Goal: Check status: Check status

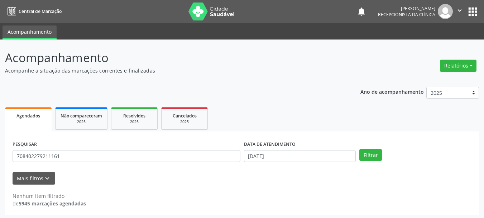
scroll to position [2, 0]
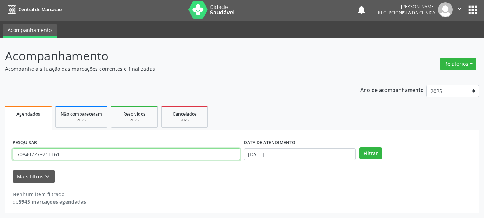
drag, startPoint x: 0, startPoint y: 166, endPoint x: 0, endPoint y: 174, distance: 8.2
click at [0, 174] on div "Acompanhamento Acompanhe a situação das marcações correntes e finalizadas Relat…" at bounding box center [242, 128] width 484 height 180
type input "700007080792805"
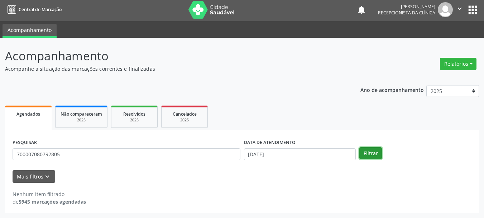
click at [378, 152] on button "Filtrar" at bounding box center [371, 153] width 23 height 12
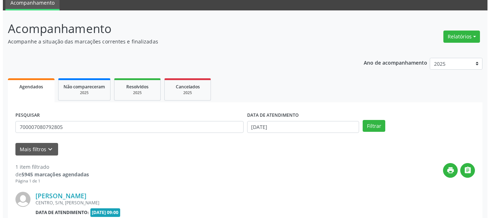
scroll to position [105, 0]
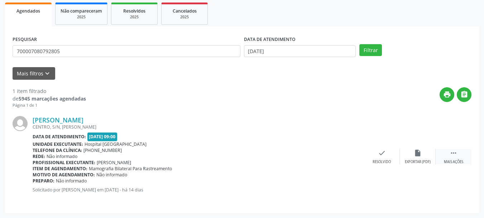
click at [449, 153] on div " Mais ações" at bounding box center [454, 156] width 36 height 15
click at [350, 156] on div "print Imprimir" at bounding box center [346, 156] width 36 height 15
click at [273, 152] on icon "check" at bounding box center [275, 153] width 8 height 8
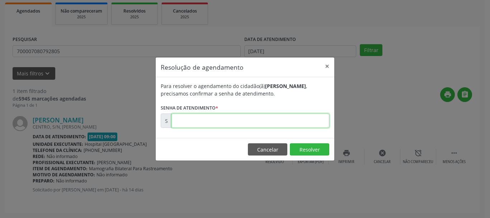
click at [216, 122] on input "text" at bounding box center [250, 120] width 158 height 14
paste input "00175829"
type input "00175829"
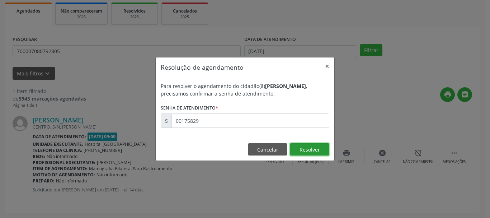
click at [302, 153] on button "Resolver" at bounding box center [309, 149] width 39 height 12
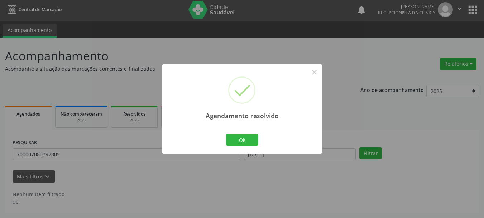
scroll to position [2, 0]
click at [228, 137] on button "Ok" at bounding box center [242, 140] width 32 height 12
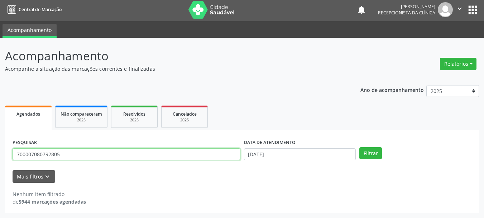
drag, startPoint x: 79, startPoint y: 154, endPoint x: 0, endPoint y: 176, distance: 81.4
click at [0, 176] on div "Acompanhamento Acompanhe a situação das marcações correntes e finalizadas Relat…" at bounding box center [242, 128] width 484 height 180
type input "707402024584878"
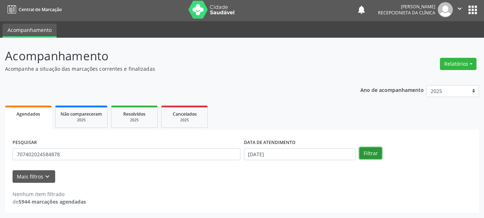
click at [367, 155] on button "Filtrar" at bounding box center [371, 153] width 23 height 12
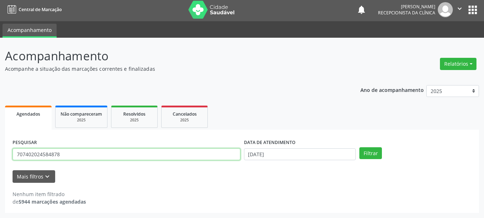
drag, startPoint x: 77, startPoint y: 155, endPoint x: 0, endPoint y: 165, distance: 77.4
click at [0, 165] on div "Acompanhamento Acompanhe a situação das marcações correntes e finalizadas Relat…" at bounding box center [242, 128] width 484 height 180
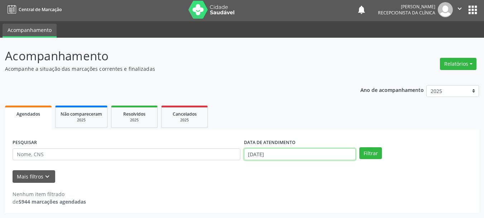
click at [306, 153] on input "[DATE]" at bounding box center [300, 154] width 112 height 12
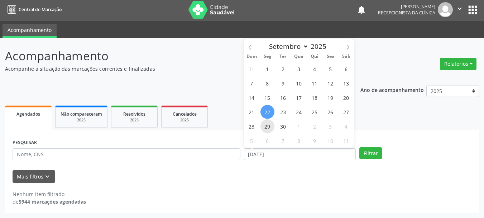
click at [268, 126] on span "29" at bounding box center [268, 126] width 14 height 14
type input "[DATE]"
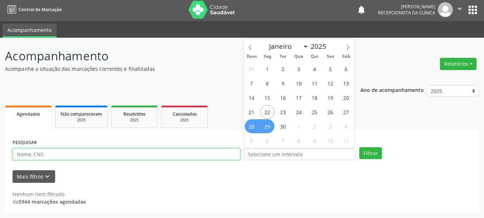
click at [100, 159] on input "text" at bounding box center [127, 154] width 228 height 12
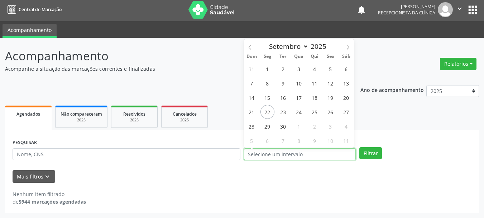
click at [292, 158] on input "text" at bounding box center [300, 154] width 112 height 12
click at [266, 127] on span "29" at bounding box center [268, 126] width 14 height 14
type input "[DATE]"
click at [268, 128] on span "29" at bounding box center [268, 126] width 14 height 14
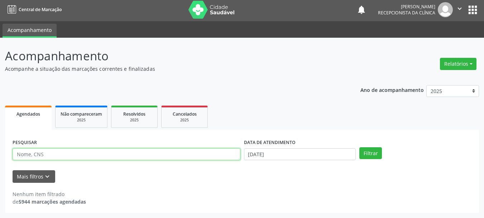
click at [43, 157] on input "text" at bounding box center [127, 154] width 228 height 12
type input "707402024584878"
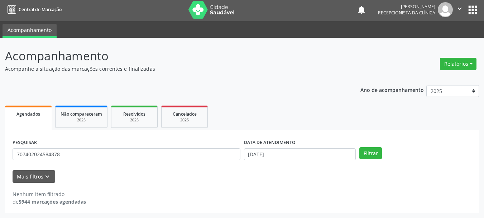
click at [358, 157] on div "Filtrar" at bounding box center [416, 153] width 116 height 12
click at [369, 154] on button "Filtrar" at bounding box center [371, 153] width 23 height 12
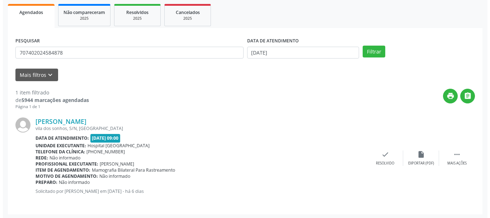
scroll to position [105, 0]
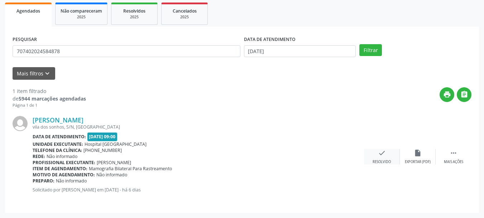
click at [373, 155] on div "check Resolvido" at bounding box center [382, 156] width 36 height 15
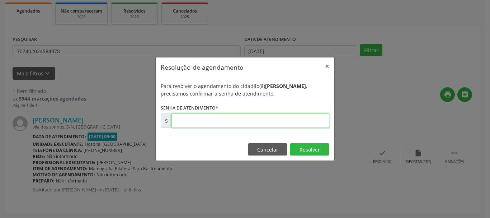
click at [265, 119] on input "text" at bounding box center [250, 120] width 158 height 14
type input "00177144"
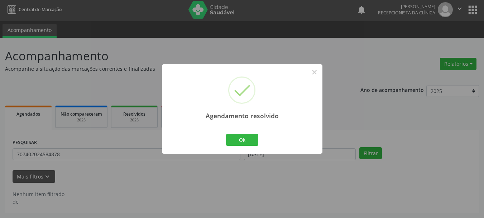
scroll to position [2, 0]
click at [245, 141] on button "Ok" at bounding box center [242, 140] width 32 height 12
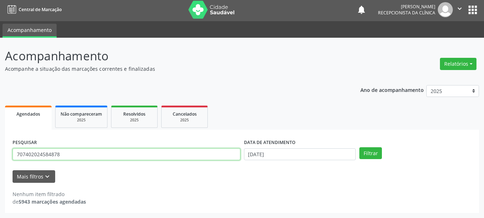
click at [0, 174] on div "Acompanhamento Acompanhe a situação das marcações correntes e finalizadas Relat…" at bounding box center [242, 128] width 484 height 180
type input "702603269724042"
click at [360, 147] on button "Filtrar" at bounding box center [371, 153] width 23 height 12
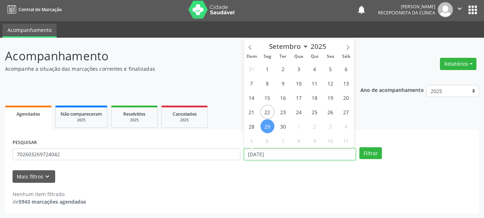
click at [296, 155] on input "[DATE]" at bounding box center [300, 154] width 112 height 12
click at [268, 110] on span "22" at bounding box center [268, 112] width 14 height 14
type input "[DATE]"
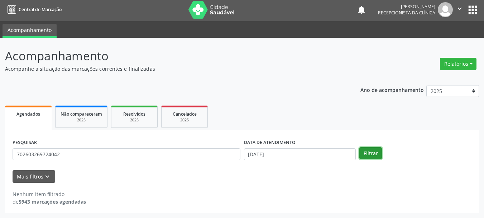
click at [368, 151] on button "Filtrar" at bounding box center [371, 153] width 23 height 12
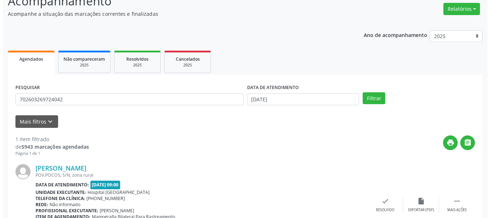
scroll to position [105, 0]
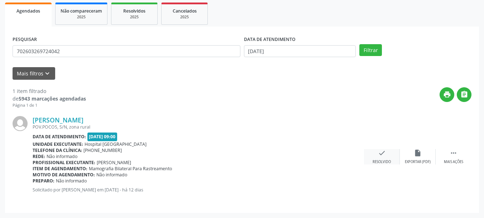
click at [378, 159] on div "Resolvido" at bounding box center [382, 161] width 18 height 5
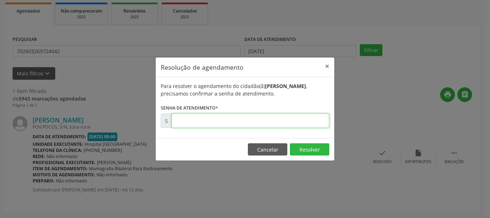
click at [229, 128] on input "text" at bounding box center [250, 120] width 158 height 14
type input "00176050"
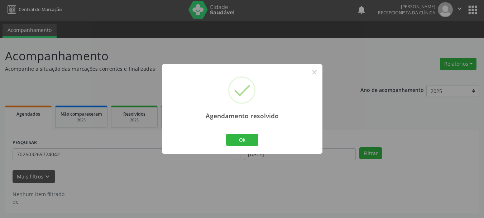
scroll to position [2, 0]
click at [235, 143] on button "Ok" at bounding box center [242, 140] width 32 height 12
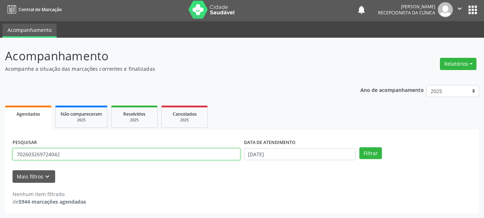
drag, startPoint x: 69, startPoint y: 154, endPoint x: 0, endPoint y: 179, distance: 73.3
click at [0, 179] on div "Acompanhamento Acompanhe a situação das marcações correntes e finalizadas Relat…" at bounding box center [242, 128] width 484 height 180
type input "701201056056615"
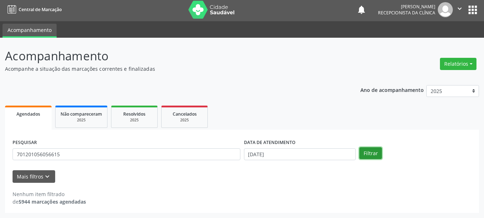
click at [363, 150] on button "Filtrar" at bounding box center [371, 153] width 23 height 12
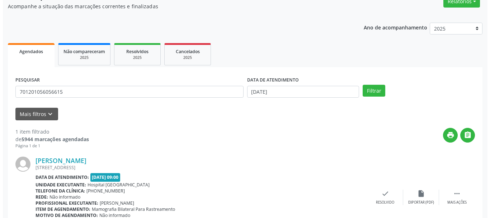
scroll to position [105, 0]
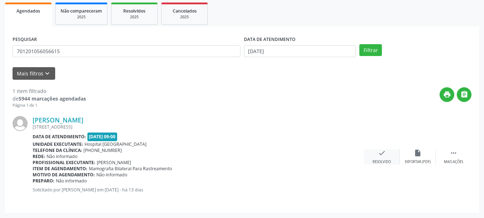
click at [383, 158] on div "check Resolvido" at bounding box center [382, 156] width 36 height 15
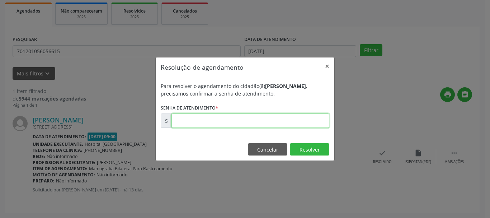
drag, startPoint x: 232, startPoint y: 124, endPoint x: 258, endPoint y: 124, distance: 25.8
click at [233, 124] on input "text" at bounding box center [250, 120] width 158 height 14
type input "00175996"
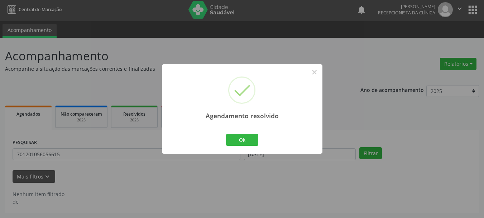
scroll to position [2, 0]
drag, startPoint x: 254, startPoint y: 144, endPoint x: 251, endPoint y: 141, distance: 4.6
click at [254, 144] on button "Ok" at bounding box center [242, 140] width 32 height 12
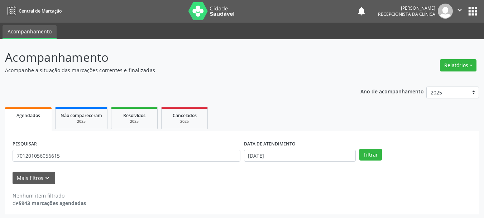
scroll to position [0, 0]
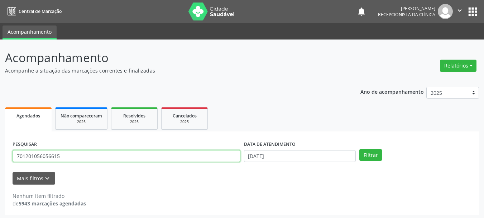
drag, startPoint x: 61, startPoint y: 155, endPoint x: 19, endPoint y: 201, distance: 61.9
click at [0, 203] on div "Acompanhamento Acompanhe a situação das marcações correntes e finalizadas Relat…" at bounding box center [242, 129] width 484 height 180
type input "700000694085302"
click at [360, 149] on button "Filtrar" at bounding box center [371, 155] width 23 height 12
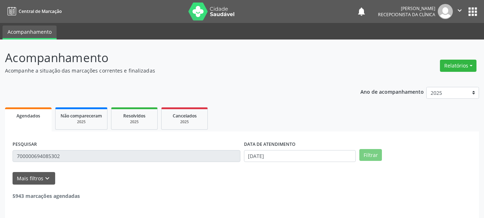
scroll to position [2, 0]
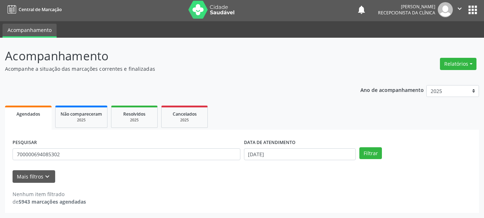
click at [297, 160] on div "DATA DE ATENDIMENTO [DATE]" at bounding box center [300, 151] width 116 height 28
click at [294, 152] on input "[DATE]" at bounding box center [300, 154] width 112 height 12
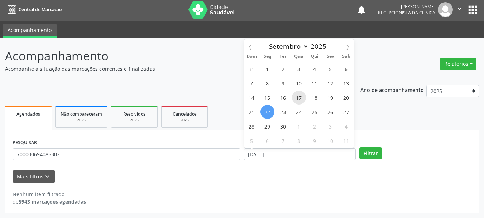
click at [299, 98] on span "17" at bounding box center [299, 97] width 14 height 14
type input "[DATE]"
click at [300, 98] on span "17" at bounding box center [299, 97] width 14 height 14
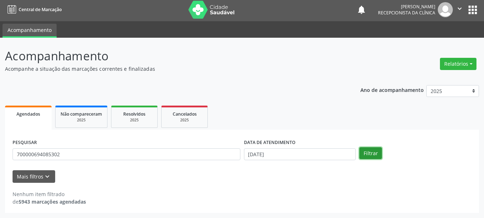
click at [370, 158] on button "Filtrar" at bounding box center [371, 153] width 23 height 12
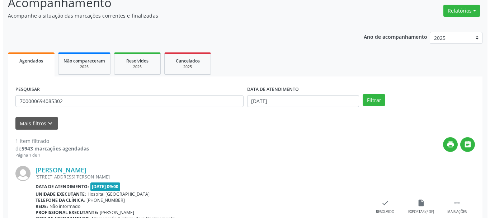
scroll to position [105, 0]
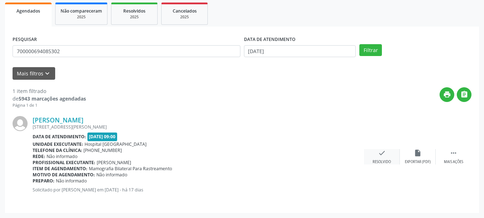
click at [381, 153] on icon "check" at bounding box center [382, 153] width 8 height 8
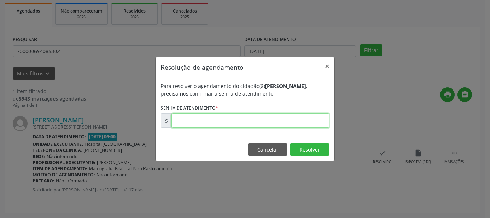
click at [201, 117] on input "text" at bounding box center [250, 120] width 158 height 14
type input "00175617"
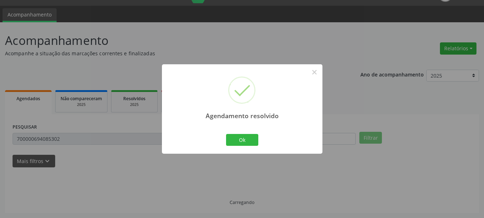
scroll to position [2, 0]
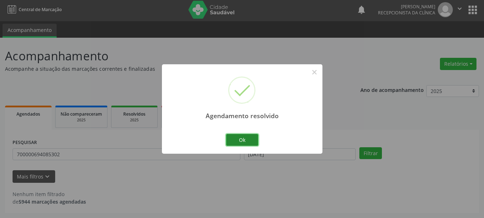
click at [236, 141] on button "Ok" at bounding box center [242, 140] width 32 height 12
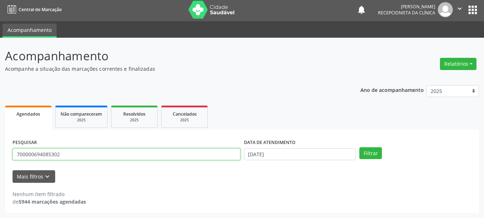
drag, startPoint x: 62, startPoint y: 152, endPoint x: 0, endPoint y: 157, distance: 61.9
click at [0, 157] on div "Acompanhamento Acompanhe a situação das marcações correntes e finalizadas Relat…" at bounding box center [242, 128] width 484 height 180
type input "702902533436278"
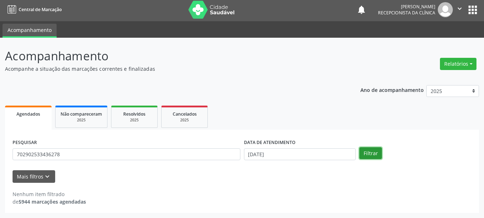
click at [370, 154] on button "Filtrar" at bounding box center [371, 153] width 23 height 12
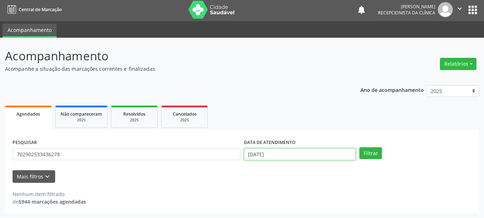
click at [294, 153] on input "[DATE]" at bounding box center [300, 154] width 112 height 12
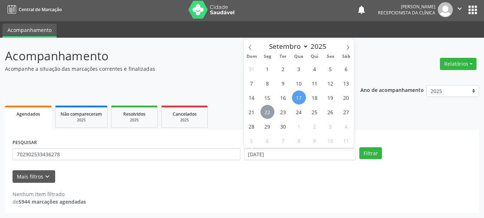
click at [265, 109] on span "22" at bounding box center [268, 112] width 14 height 14
type input "[DATE]"
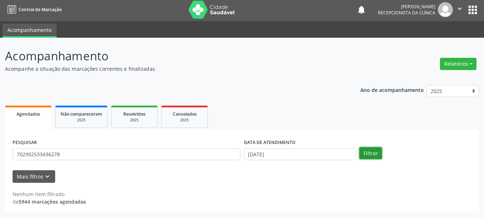
click at [369, 151] on button "Filtrar" at bounding box center [371, 153] width 23 height 12
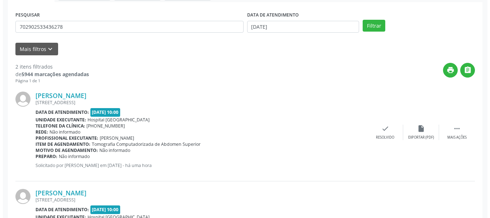
scroll to position [202, 0]
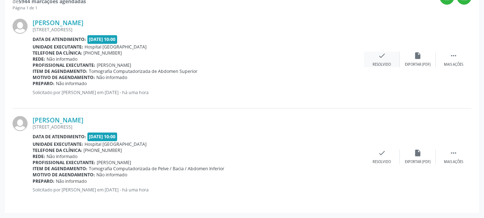
click at [381, 60] on icon "check" at bounding box center [382, 56] width 8 height 8
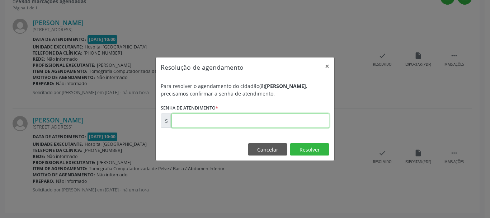
drag, startPoint x: 278, startPoint y: 118, endPoint x: 273, endPoint y: 126, distance: 9.4
click at [276, 126] on input "text" at bounding box center [250, 120] width 158 height 14
type input "00178179"
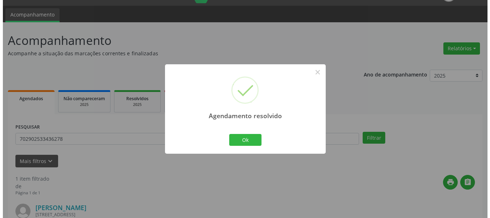
scroll to position [105, 0]
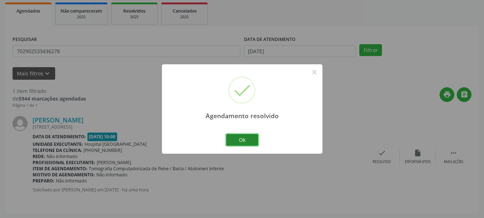
click at [244, 136] on button "Ok" at bounding box center [242, 140] width 32 height 12
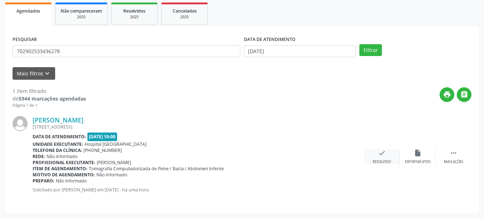
click at [388, 160] on div "Resolvido" at bounding box center [382, 161] width 18 height 5
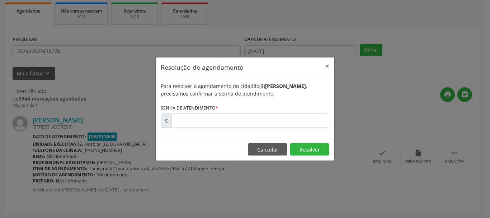
click at [231, 129] on div "Para resolver o agendamento do cidadão(ã) [PERSON_NAME] , precisamos confirmar …" at bounding box center [245, 107] width 179 height 61
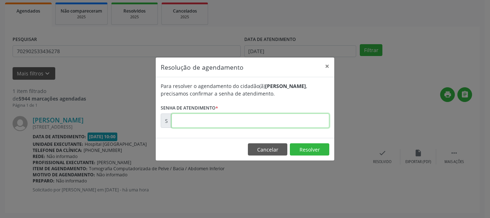
click at [252, 123] on input "text" at bounding box center [250, 120] width 158 height 14
type input "00178182"
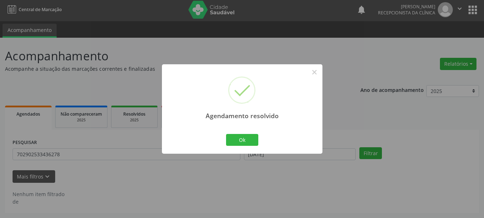
scroll to position [2, 0]
